Goal: Communication & Community: Connect with others

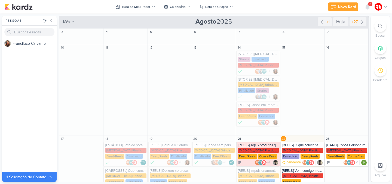
scroll to position [48, 0]
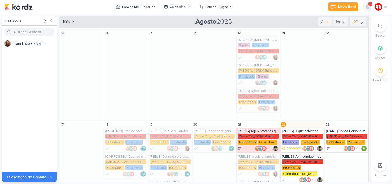
click at [369, 6] on icon at bounding box center [367, 6] width 4 height 5
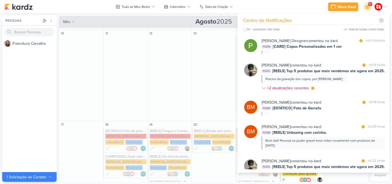
click at [369, 5] on span "9+" at bounding box center [370, 4] width 3 height 4
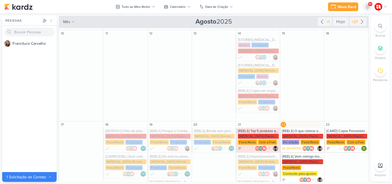
click at [368, 7] on icon at bounding box center [367, 6] width 4 height 5
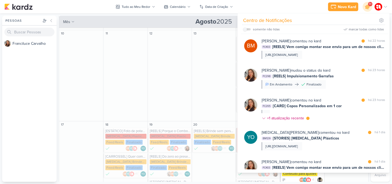
scroll to position [112, 0]
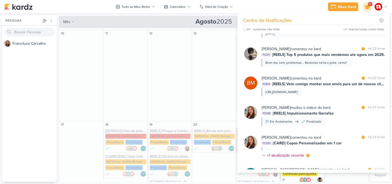
click at [367, 4] on icon at bounding box center [367, 6] width 9 height 9
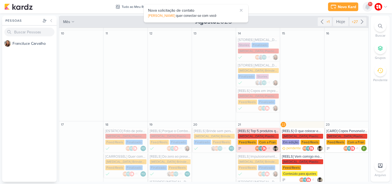
click at [367, 4] on icon at bounding box center [367, 6] width 4 height 5
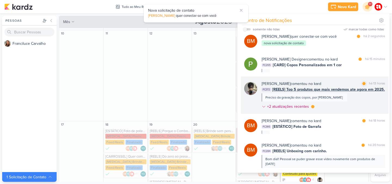
scroll to position [0, 0]
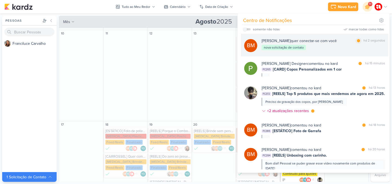
click at [316, 50] on div "[PERSON_NAME] quer conectar-se com você marcar como lida há 2 segundos nova sol…" at bounding box center [322, 45] width 123 height 14
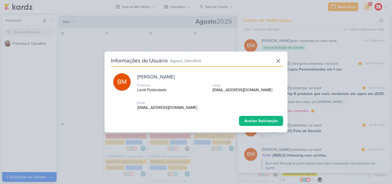
click at [258, 122] on div "Aceitar Solicitação" at bounding box center [261, 121] width 44 height 10
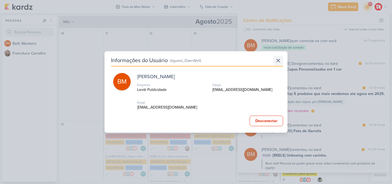
click at [275, 60] on icon at bounding box center [278, 60] width 7 height 7
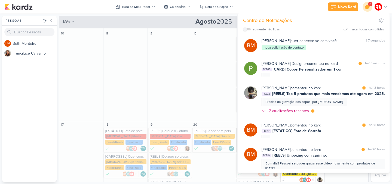
click at [364, 4] on div at bounding box center [367, 7] width 14 height 14
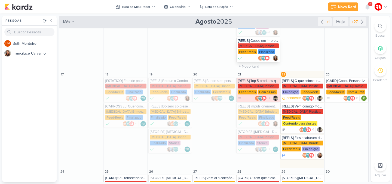
scroll to position [103, 0]
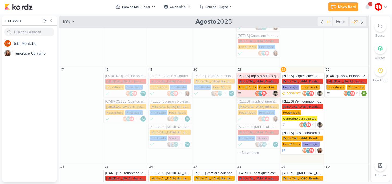
click at [272, 80] on div "[MEDICAL_DATA] Plasticos PJ Feed/Reels Com a Fran" at bounding box center [258, 84] width 41 height 11
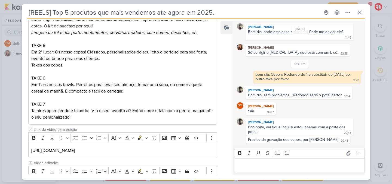
scroll to position [238, 0]
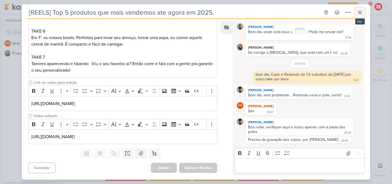
click at [360, 14] on icon at bounding box center [359, 12] width 7 height 7
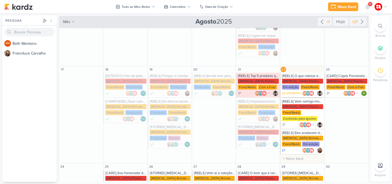
click at [305, 82] on div "[MEDICAL_DATA] Plasticos PJ" at bounding box center [302, 81] width 41 height 5
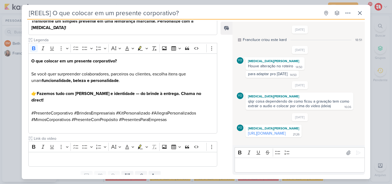
scroll to position [145, 0]
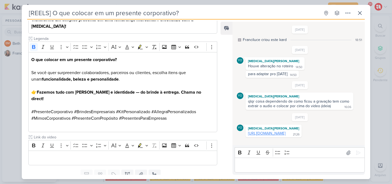
click at [266, 134] on link "[URL][DOMAIN_NAME]" at bounding box center [267, 133] width 38 height 5
click at [362, 13] on icon at bounding box center [359, 13] width 7 height 7
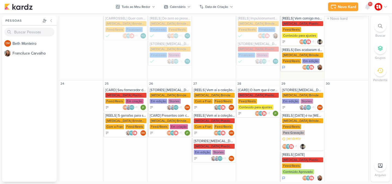
scroll to position [195, 0]
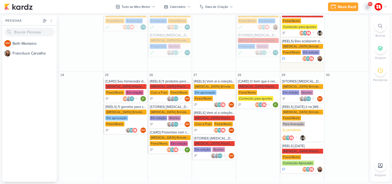
click at [365, 2] on div at bounding box center [367, 7] width 10 height 10
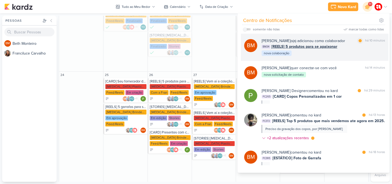
click at [334, 40] on div "[PERSON_NAME] o(a) adicionou como colaborador" at bounding box center [302, 41] width 83 height 6
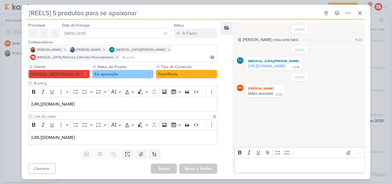
scroll to position [15, 0]
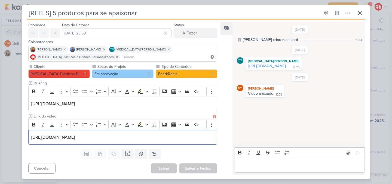
drag, startPoint x: 39, startPoint y: 139, endPoint x: 212, endPoint y: 139, distance: 172.4
click at [212, 139] on div "[URL][DOMAIN_NAME]" at bounding box center [122, 137] width 189 height 15
copy p "[URL][DOMAIN_NAME]"
click at [273, 163] on p "Editor editing area: main" at bounding box center [299, 165] width 124 height 7
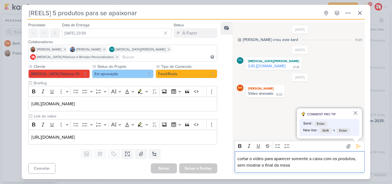
click at [237, 159] on p "cortar o vídeo para aparecer somente a caixa com os produtos, sem mostrar o fin…" at bounding box center [299, 162] width 124 height 13
click at [317, 165] on p "bom dia, cortar o vídeo para aparecer somente a caixa com os produtos, sem most…" at bounding box center [299, 162] width 124 height 13
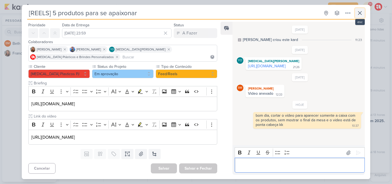
click at [356, 10] on button at bounding box center [360, 13] width 10 height 10
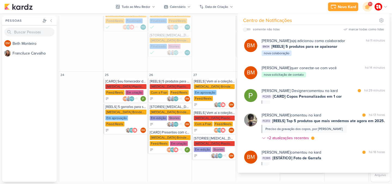
click at [250, 2] on div "Novo Kard Ctrl + k 9+ Centro de Notificações somente não lidas marcar todas com…" at bounding box center [195, 7] width 383 height 14
